Goal: Task Accomplishment & Management: Manage account settings

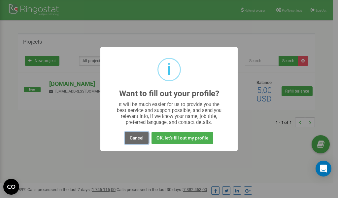
click at [140, 137] on button "Cancel" at bounding box center [137, 138] width 24 height 12
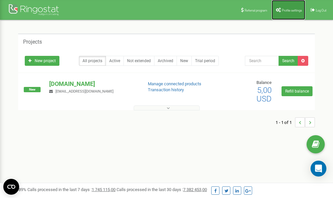
click at [288, 11] on span "Profile settings" at bounding box center [292, 11] width 20 height 4
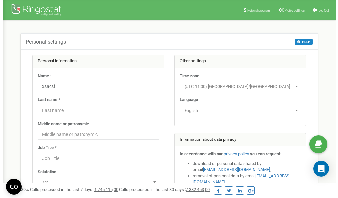
scroll to position [33, 0]
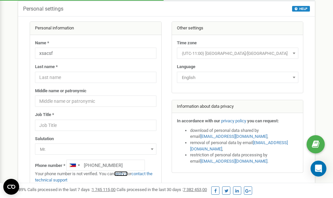
click at [123, 174] on link "verify it" at bounding box center [121, 173] width 14 height 5
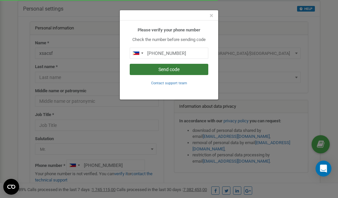
click at [173, 68] on button "Send code" at bounding box center [169, 69] width 78 height 11
